Goal: Navigation & Orientation: Find specific page/section

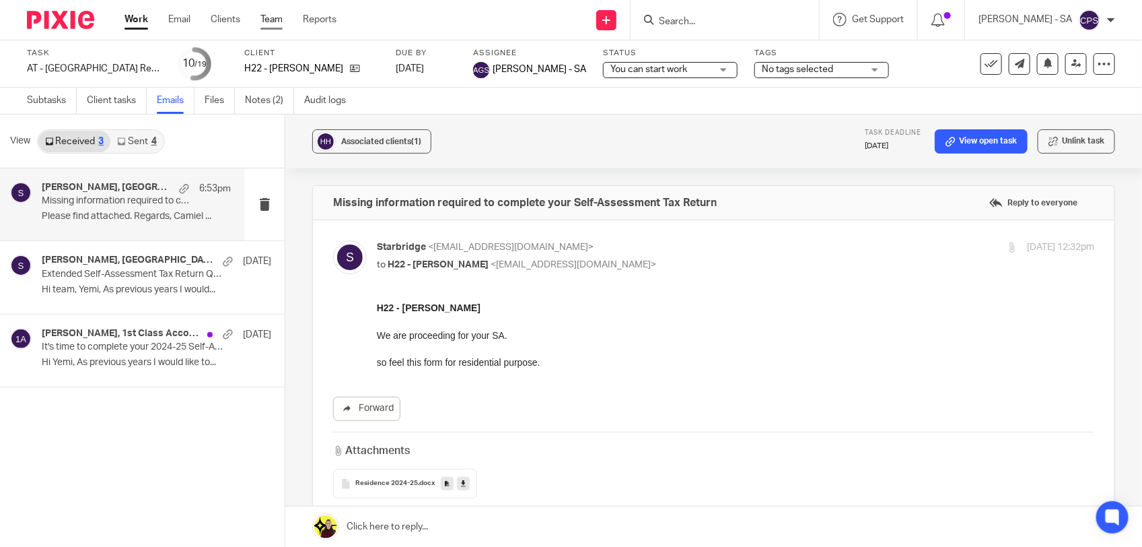
click at [267, 21] on link "Team" at bounding box center [272, 19] width 22 height 13
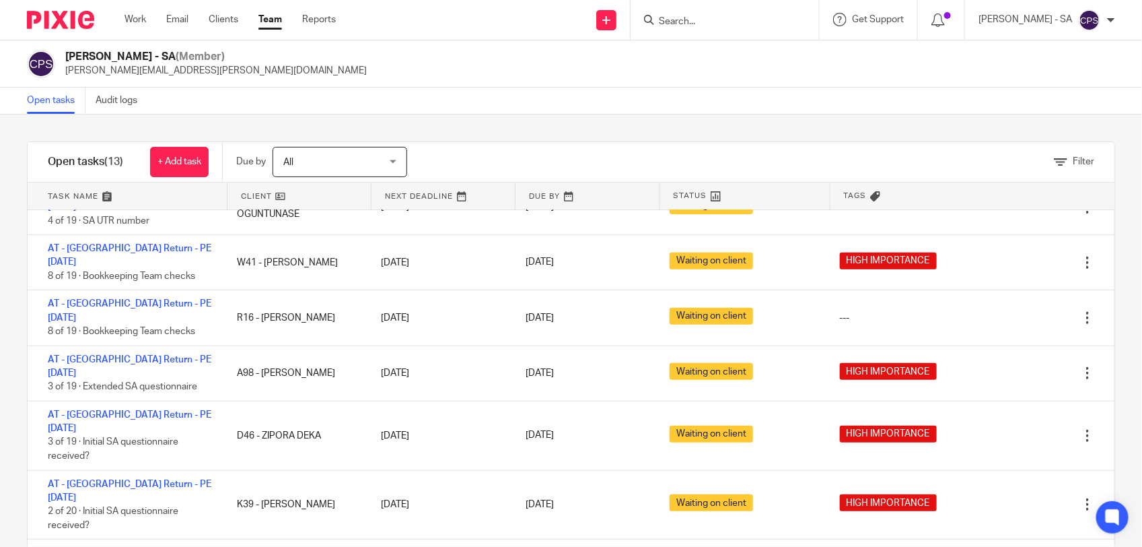
scroll to position [281, 0]
